Goal: Find specific page/section: Find specific page/section

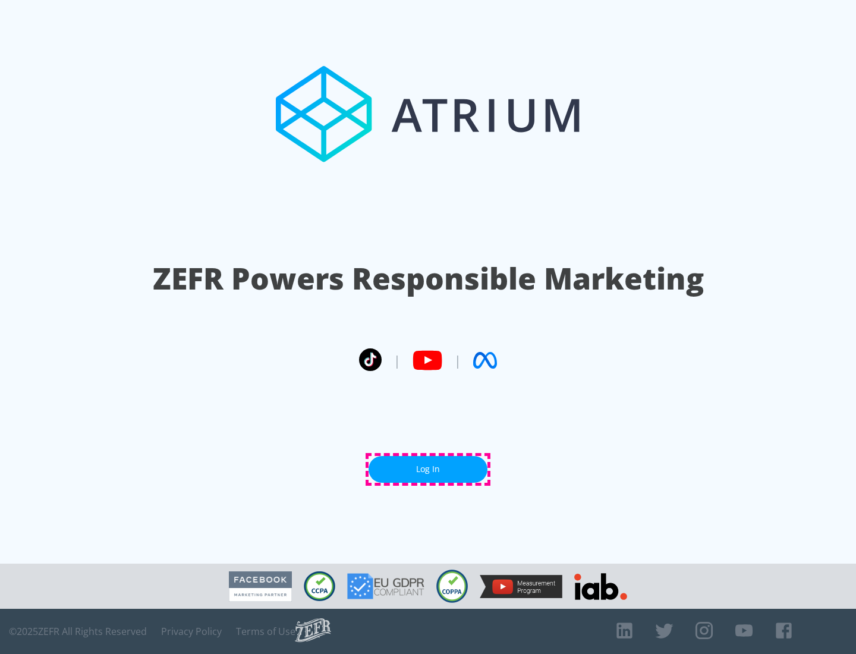
click at [428, 469] on link "Log In" at bounding box center [428, 469] width 119 height 27
